Goal: Task Accomplishment & Management: Complete application form

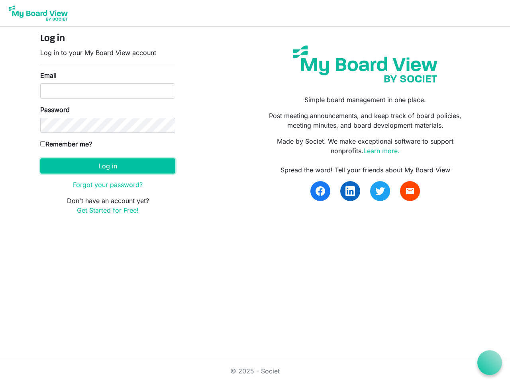
click at [108, 166] on button "Log in" at bounding box center [107, 165] width 135 height 15
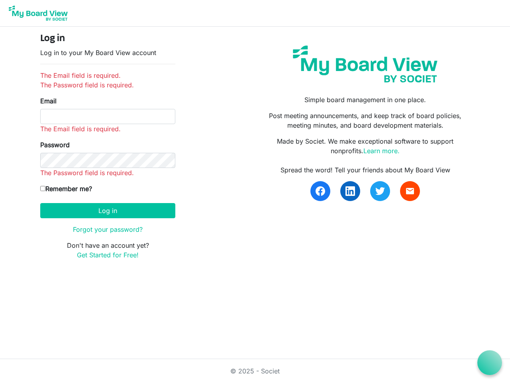
click at [490, 362] on icon at bounding box center [490, 362] width 10 height 10
